Goal: Information Seeking & Learning: Learn about a topic

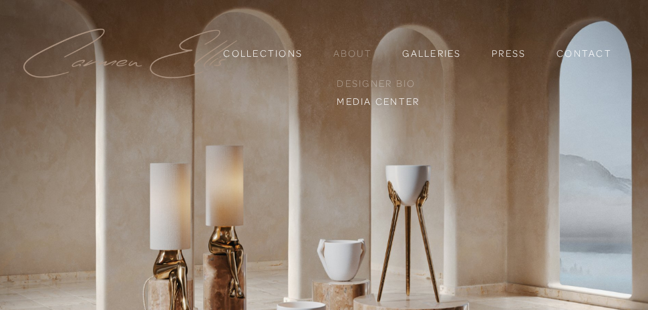
click at [358, 76] on link "Designer Bio" at bounding box center [378, 83] width 90 height 17
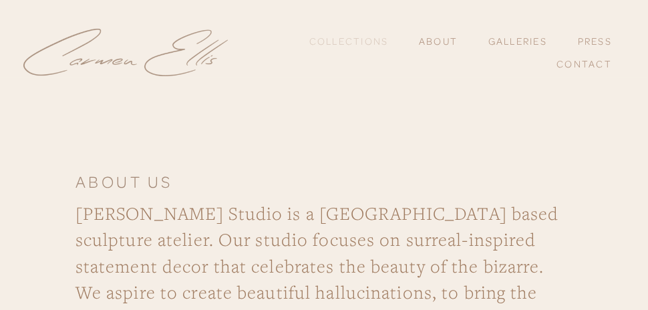
click at [338, 38] on link "Collections" at bounding box center [348, 41] width 79 height 23
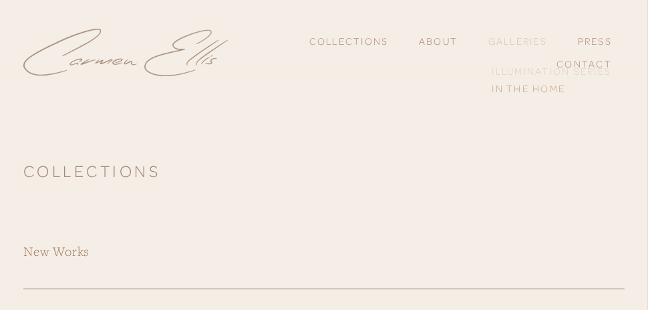
click at [515, 66] on link "Illumination Series" at bounding box center [551, 70] width 127 height 17
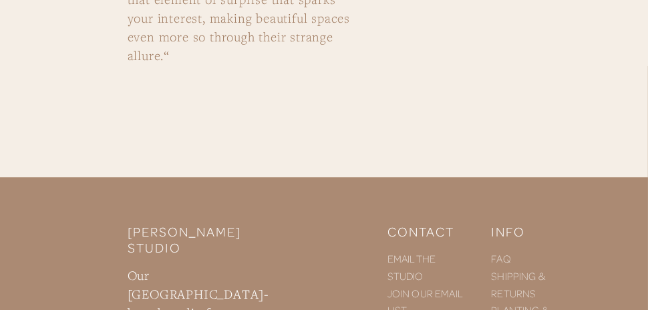
scroll to position [4183, 0]
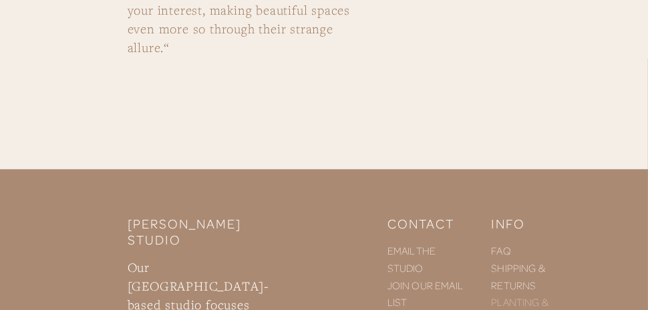
click at [518, 295] on link "PLANTING & CARE" at bounding box center [520, 310] width 59 height 30
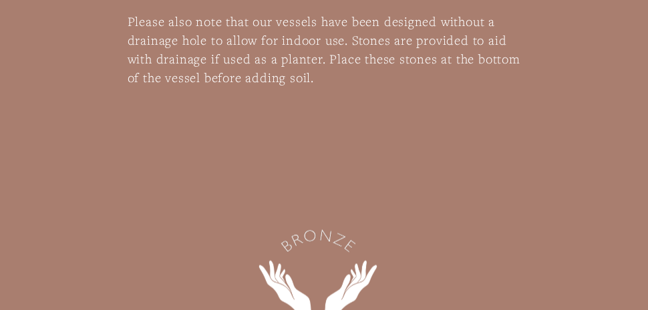
scroll to position [708, 0]
